Goal: Complete application form: Complete application form

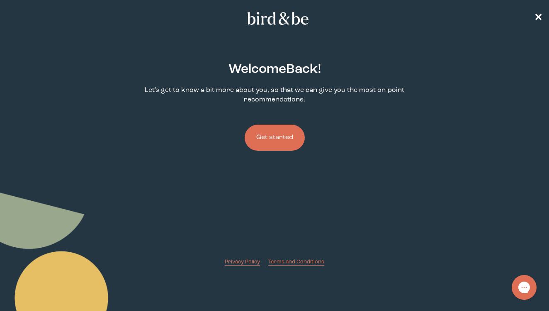
click at [285, 133] on button "Get started" at bounding box center [275, 138] width 60 height 26
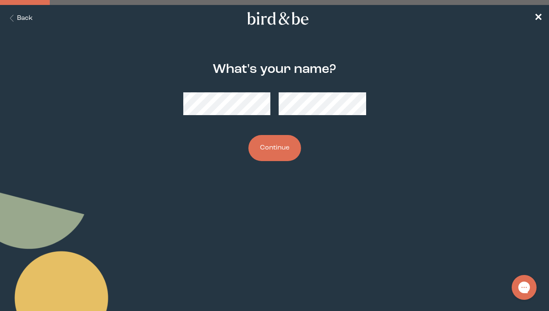
click at [292, 147] on button "Continue" at bounding box center [274, 148] width 53 height 26
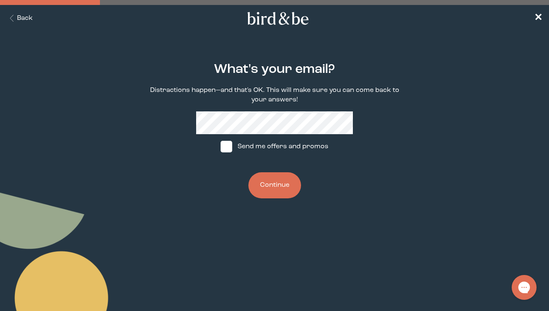
click at [270, 189] on button "Continue" at bounding box center [274, 186] width 53 height 26
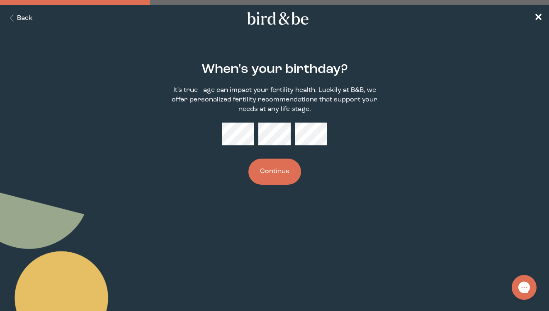
click at [288, 167] on button "Continue" at bounding box center [274, 172] width 53 height 26
click at [328, 158] on div "When's your birthday? It's true - age can impact your fertility health. Luckily…" at bounding box center [274, 123] width 261 height 149
click at [276, 169] on button "Continue" at bounding box center [274, 172] width 53 height 26
click at [338, 109] on p "It's true - age can impact your fertility health. Luckily at B&B, we offer pers…" at bounding box center [274, 100] width 209 height 29
click at [274, 175] on button "Continue" at bounding box center [274, 172] width 53 height 26
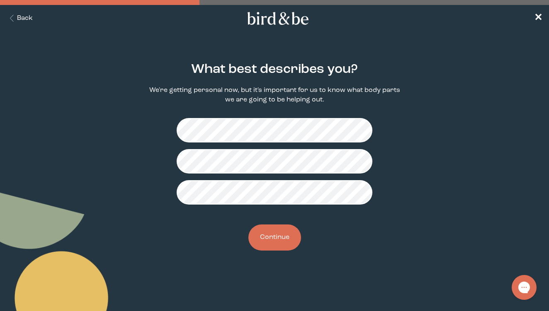
click at [277, 244] on button "Continue" at bounding box center [274, 238] width 53 height 26
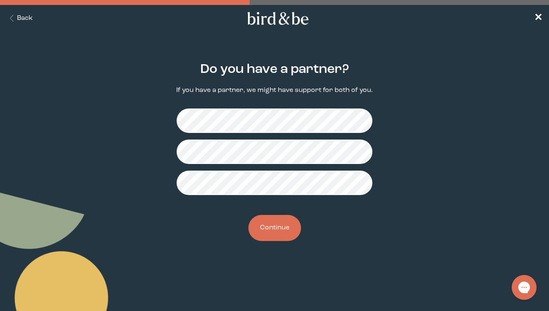
click at [277, 224] on button "Continue" at bounding box center [274, 228] width 53 height 26
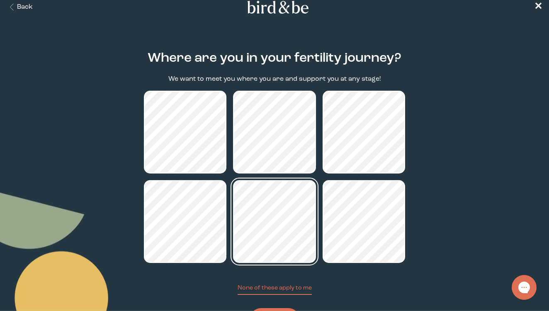
scroll to position [40, 0]
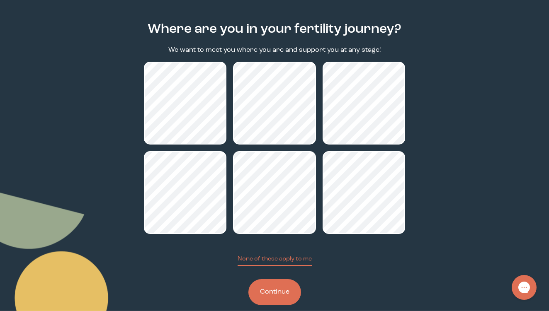
click at [285, 292] on button "Continue" at bounding box center [274, 293] width 53 height 26
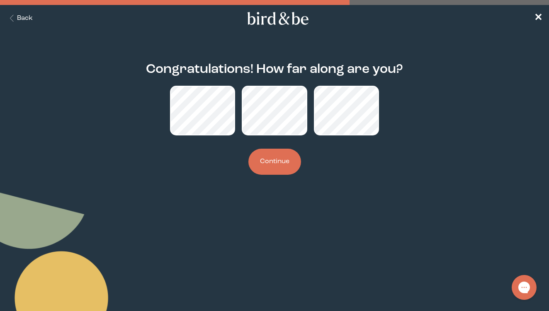
click at [275, 163] on button "Continue" at bounding box center [274, 162] width 53 height 26
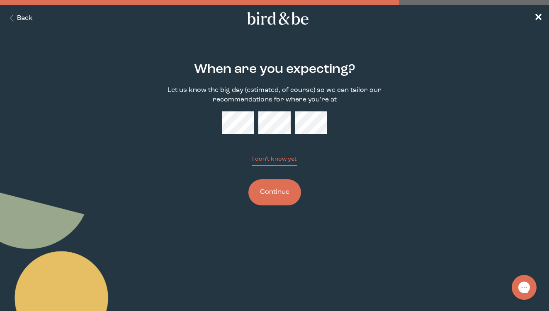
click at [246, 108] on div "When are you expecting? Let us know the big day (estimated, of course) so we ca…" at bounding box center [274, 134] width 261 height 170
click at [279, 195] on button "Continue" at bounding box center [274, 193] width 53 height 26
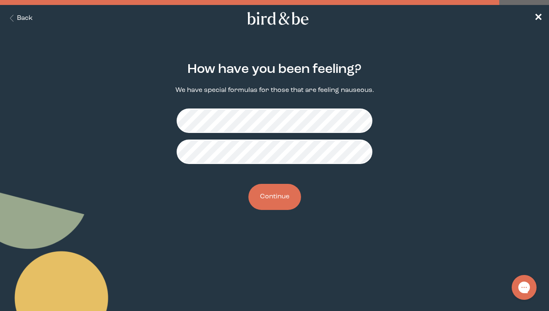
click at [277, 204] on button "Continue" at bounding box center [274, 197] width 53 height 26
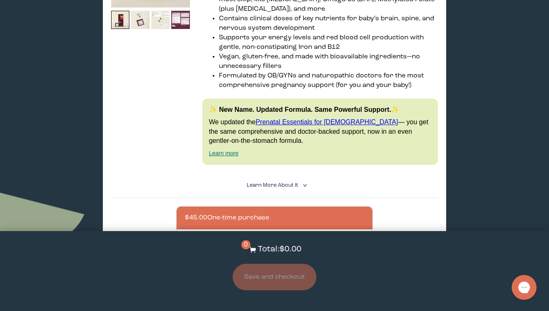
scroll to position [696, 0]
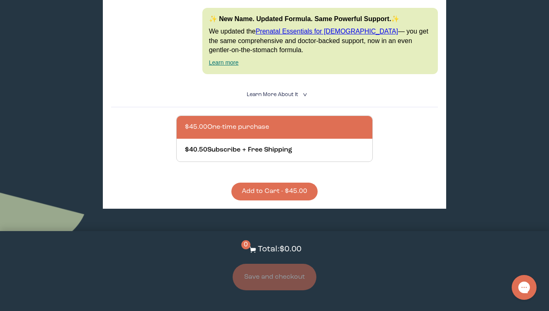
click at [284, 92] on span "Learn More About it" at bounding box center [272, 94] width 51 height 5
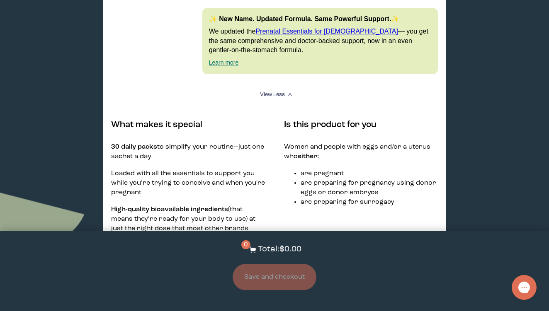
click at [275, 92] on span "View Less" at bounding box center [272, 94] width 25 height 5
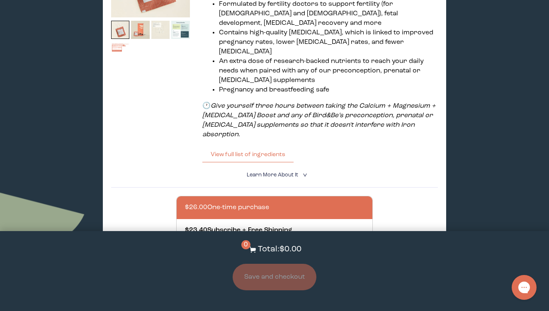
scroll to position [220, 0]
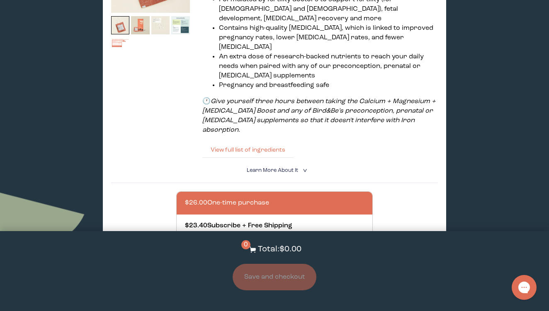
click at [279, 142] on button "View full list of ingredients" at bounding box center [247, 150] width 91 height 17
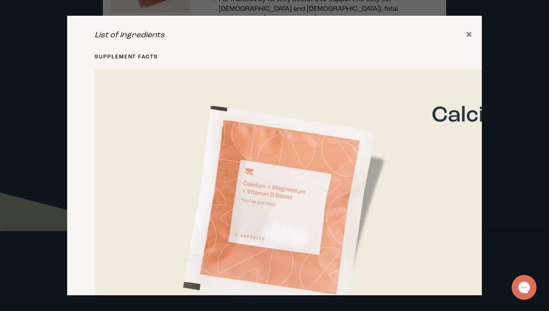
scroll to position [0, 0]
click at [465, 31] on div "List of ingredients ✖ supplement facts Serving Size: 4 Capsules Servings per bo…" at bounding box center [274, 156] width 415 height 280
click at [467, 35] on icon "✖" at bounding box center [469, 35] width 7 height 8
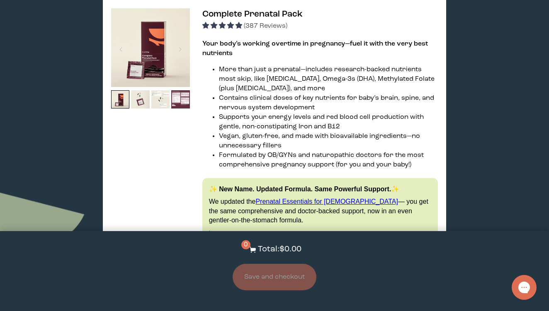
scroll to position [509, 0]
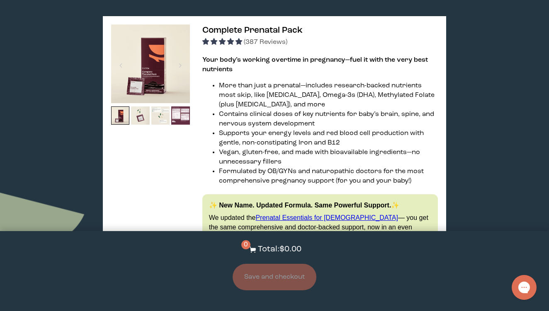
click at [233, 26] on span "Complete Prenatal Pack" at bounding box center [252, 30] width 100 height 9
click at [215, 38] on span "4.91 stars" at bounding box center [215, 41] width 8 height 7
click at [234, 129] on li "Supports your energy levels and red blood cell production with gentle, non-cons…" at bounding box center [328, 138] width 219 height 19
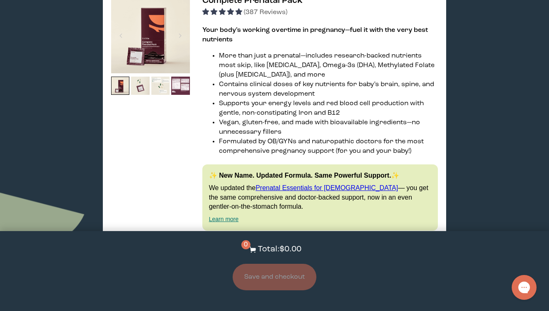
scroll to position [626, 0]
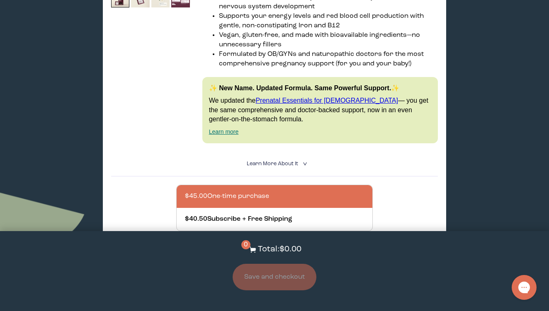
click at [272, 161] on span "Learn More About it" at bounding box center [272, 163] width 51 height 5
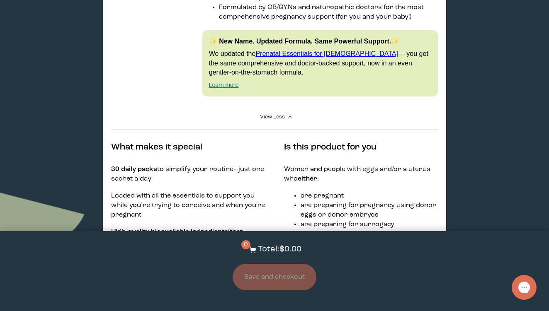
scroll to position [674, 0]
click at [266, 114] on span "View Less" at bounding box center [272, 116] width 25 height 5
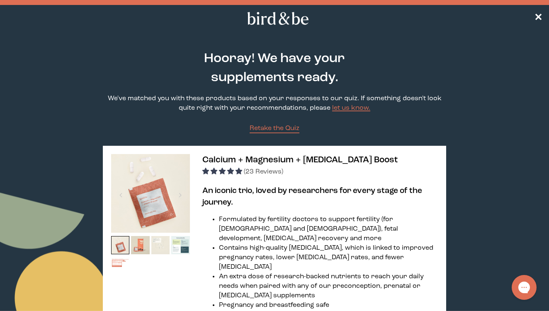
scroll to position [0, 0]
click at [537, 20] on span "✕" at bounding box center [538, 19] width 8 height 10
